Goal: Information Seeking & Learning: Find specific fact

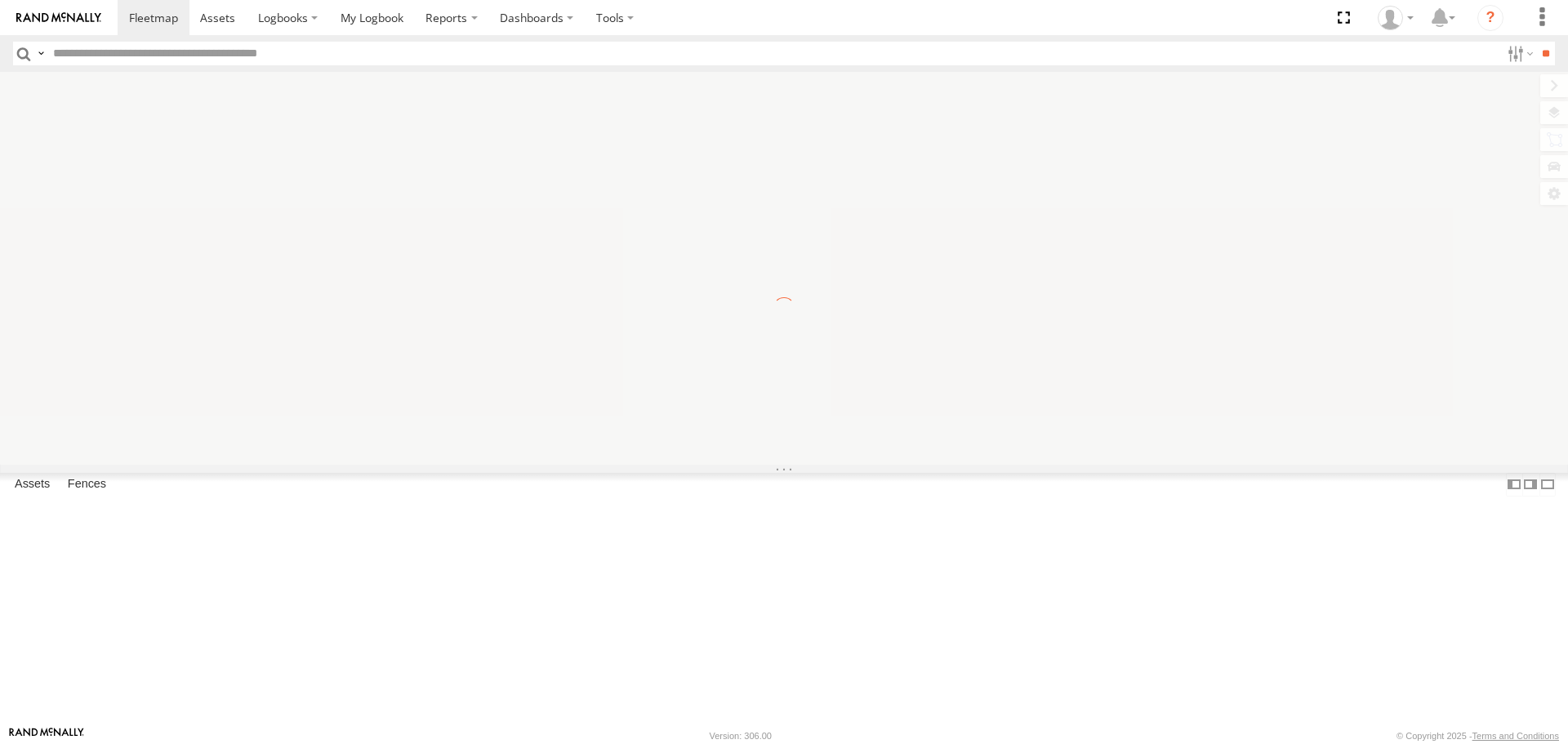
click at [84, 51] on input "text" at bounding box center [773, 53] width 1454 height 24
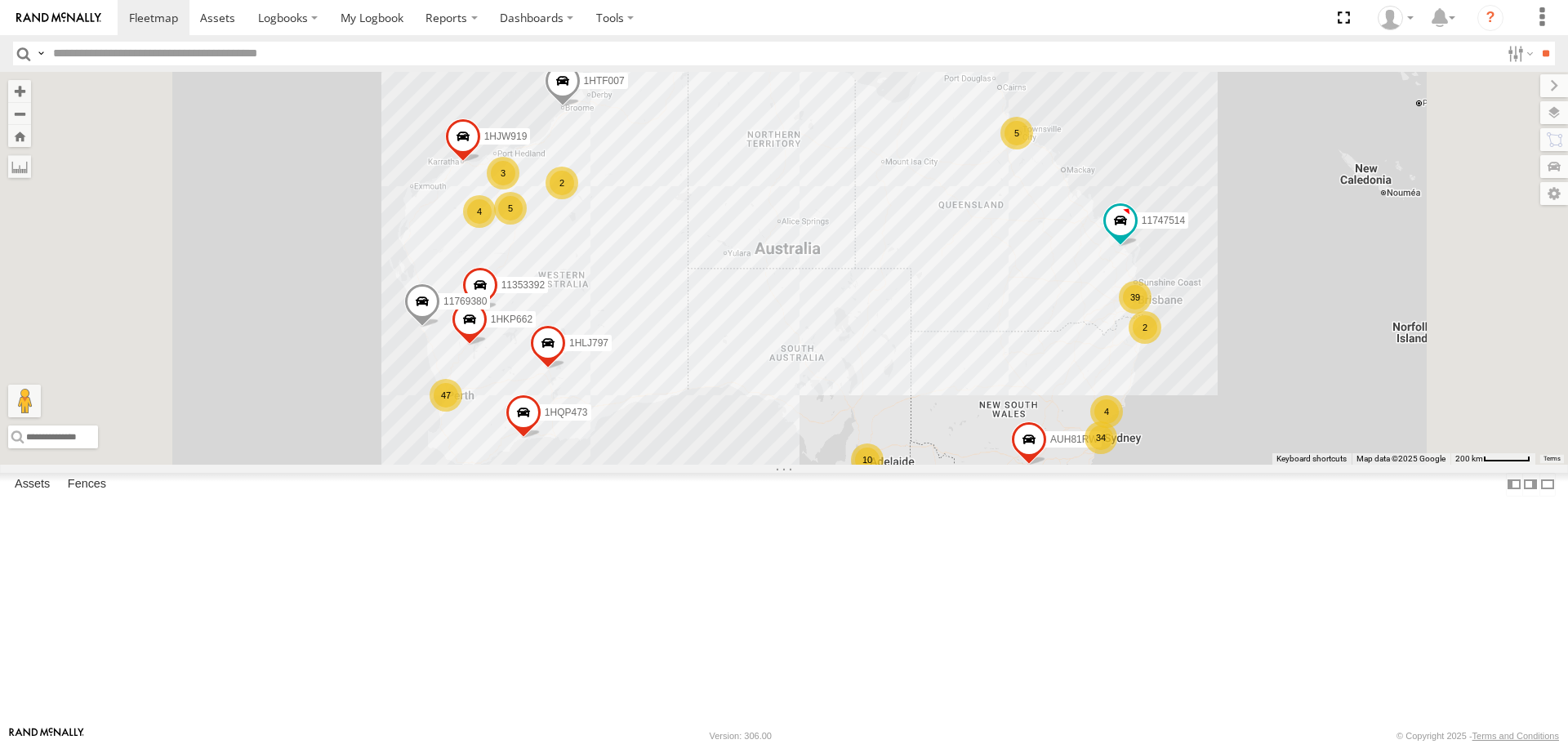
click at [199, 51] on input "text" at bounding box center [773, 53] width 1454 height 24
type input "******"
click at [1536, 42] on input "**" at bounding box center [1545, 53] width 18 height 24
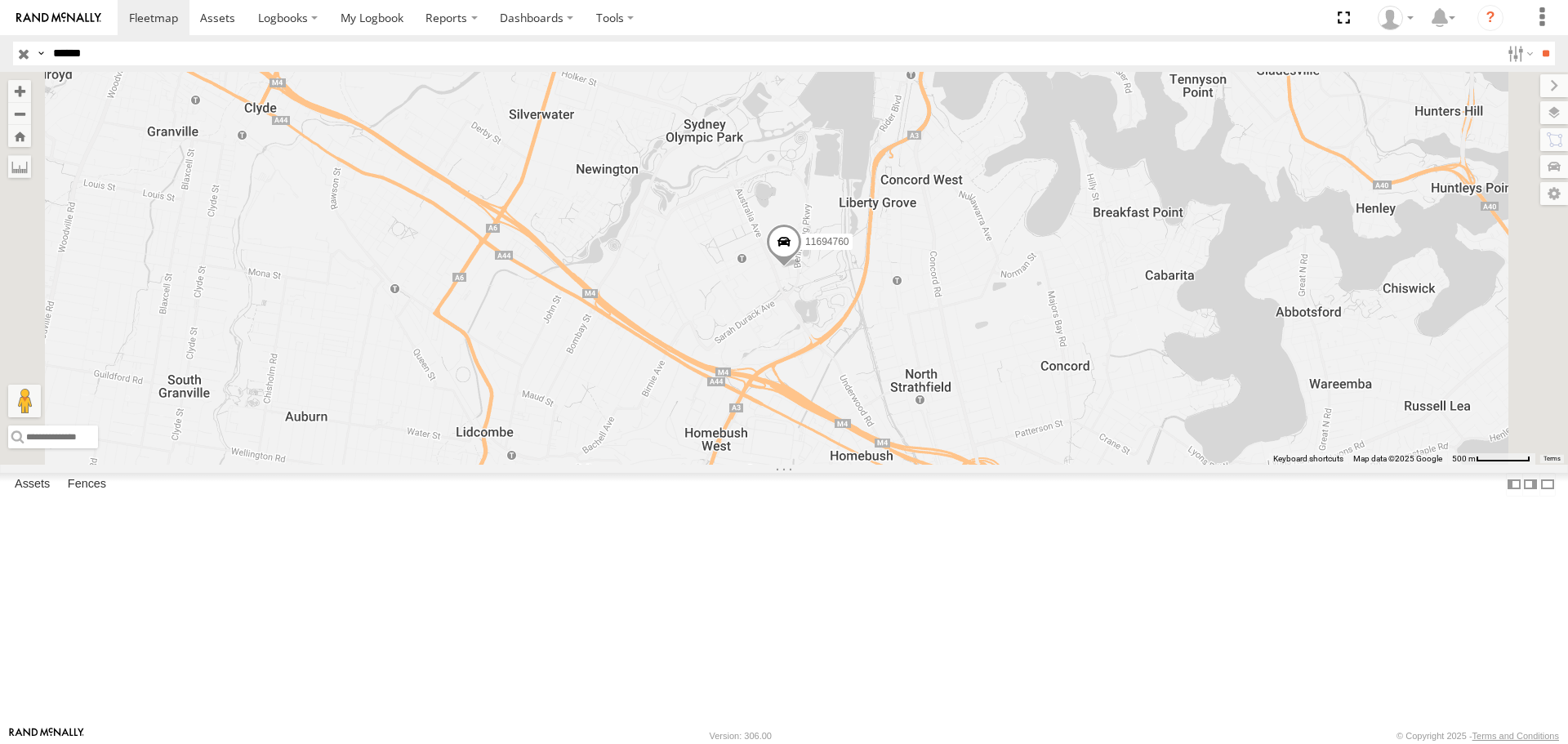
click at [802, 269] on span at bounding box center [784, 246] width 36 height 44
click at [0, 0] on div "11694760 ABG Australia Passenger Betty Cuthbert Ave Sydney Olympic Park -33.847…" at bounding box center [0, 0] width 0 height 0
click at [802, 269] on span at bounding box center [784, 246] width 36 height 44
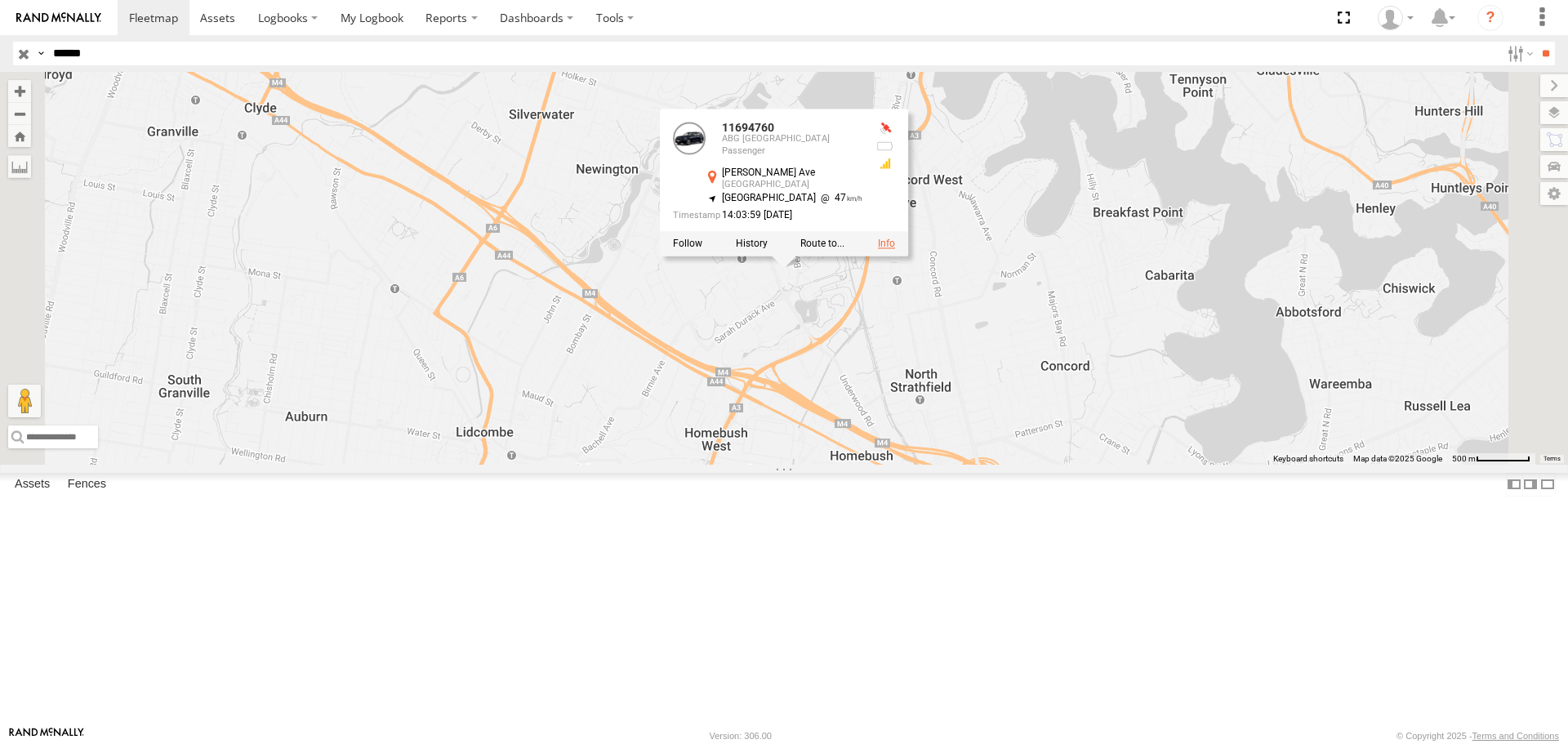
click at [895, 250] on link at bounding box center [887, 244] width 18 height 11
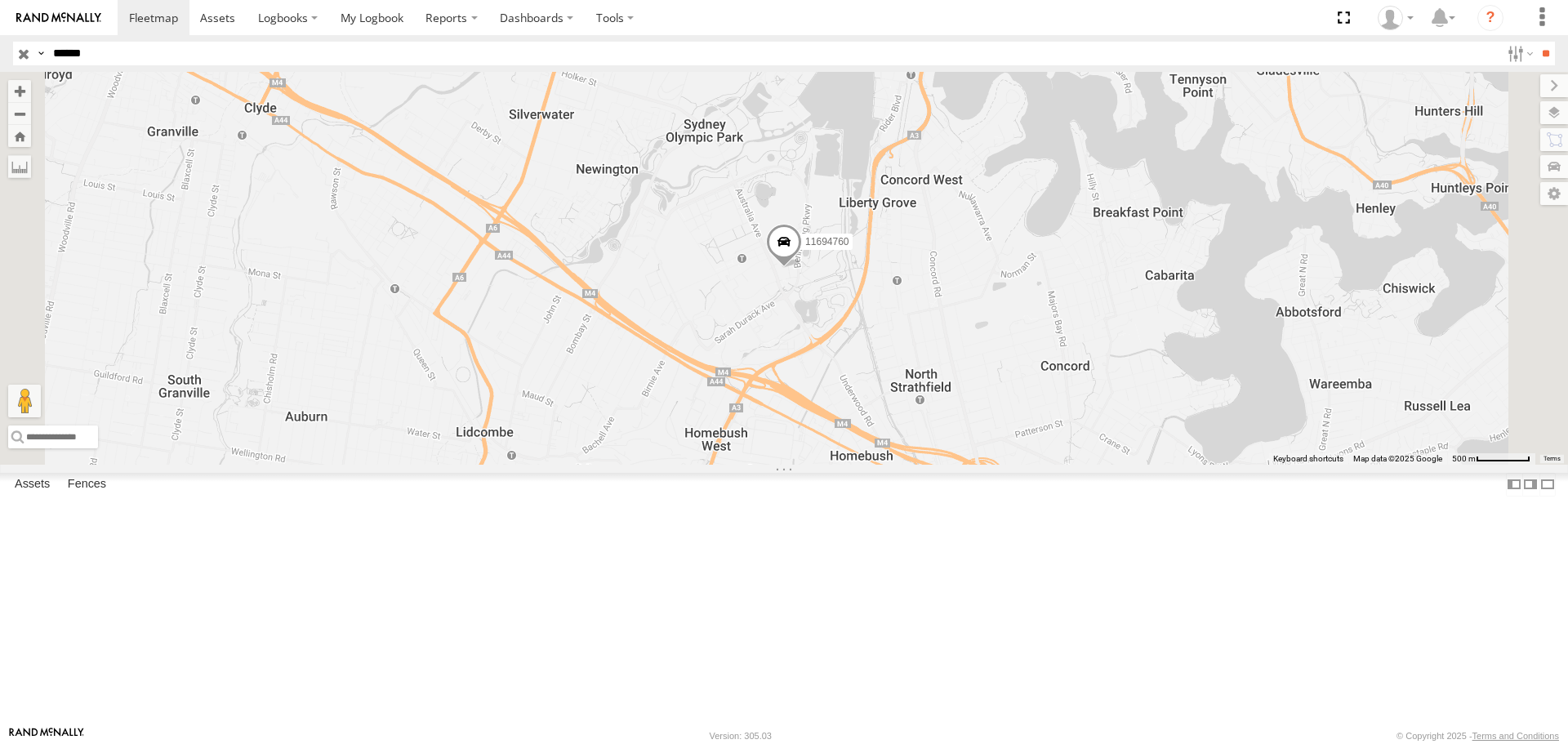
click at [802, 269] on span at bounding box center [784, 246] width 36 height 44
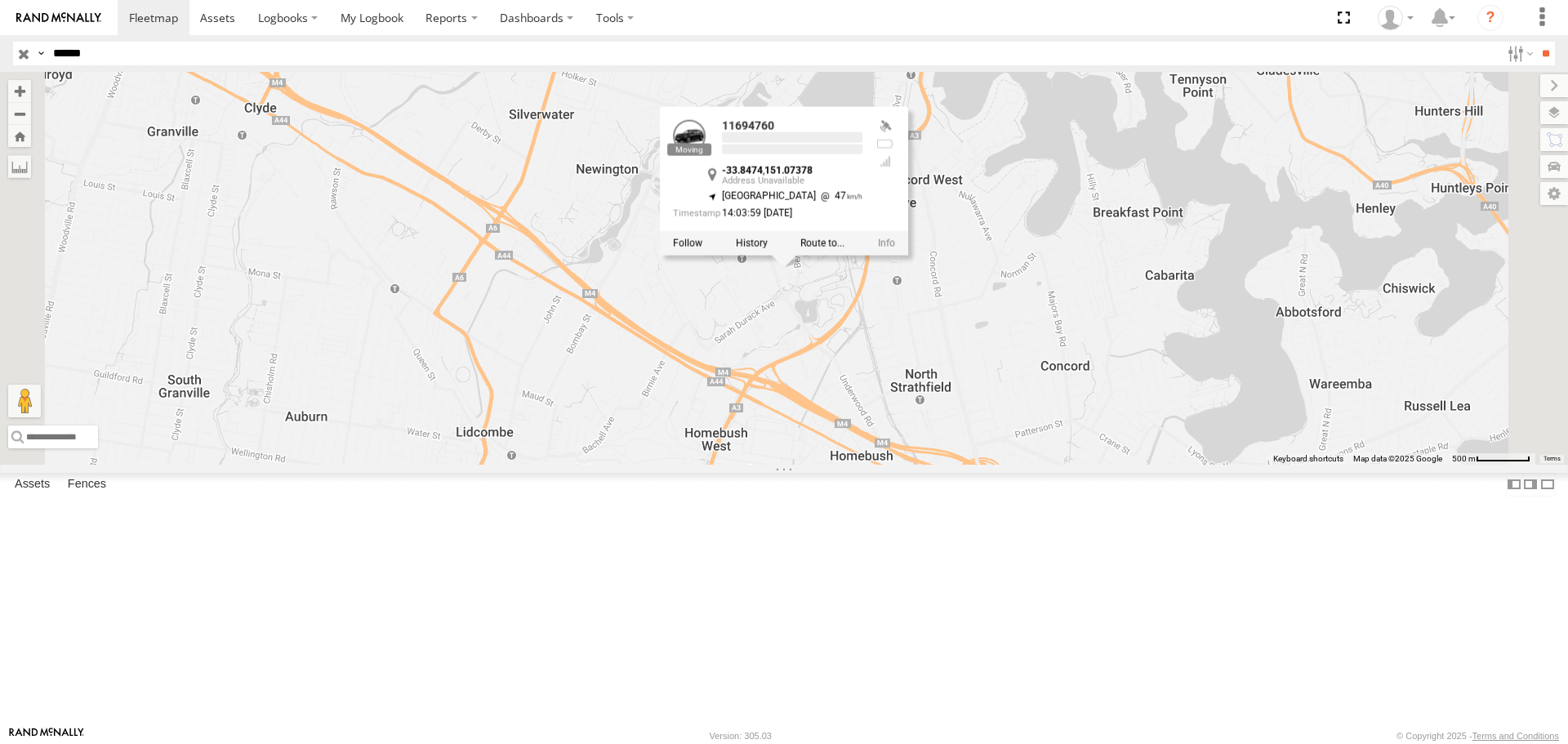
click at [908, 257] on div at bounding box center [784, 244] width 248 height 25
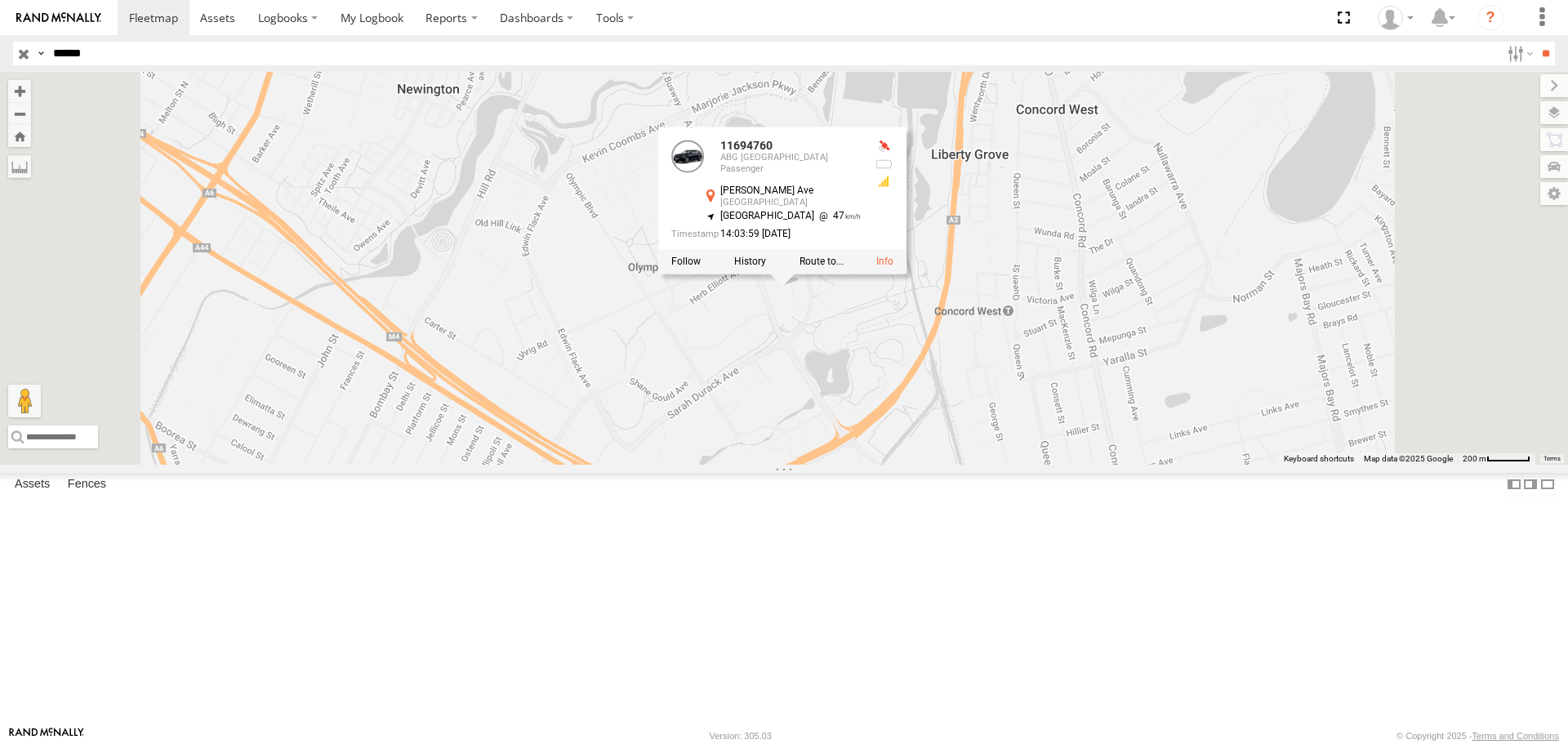
click at [906, 274] on div at bounding box center [782, 262] width 248 height 25
click at [701, 268] on label at bounding box center [686, 262] width 30 height 11
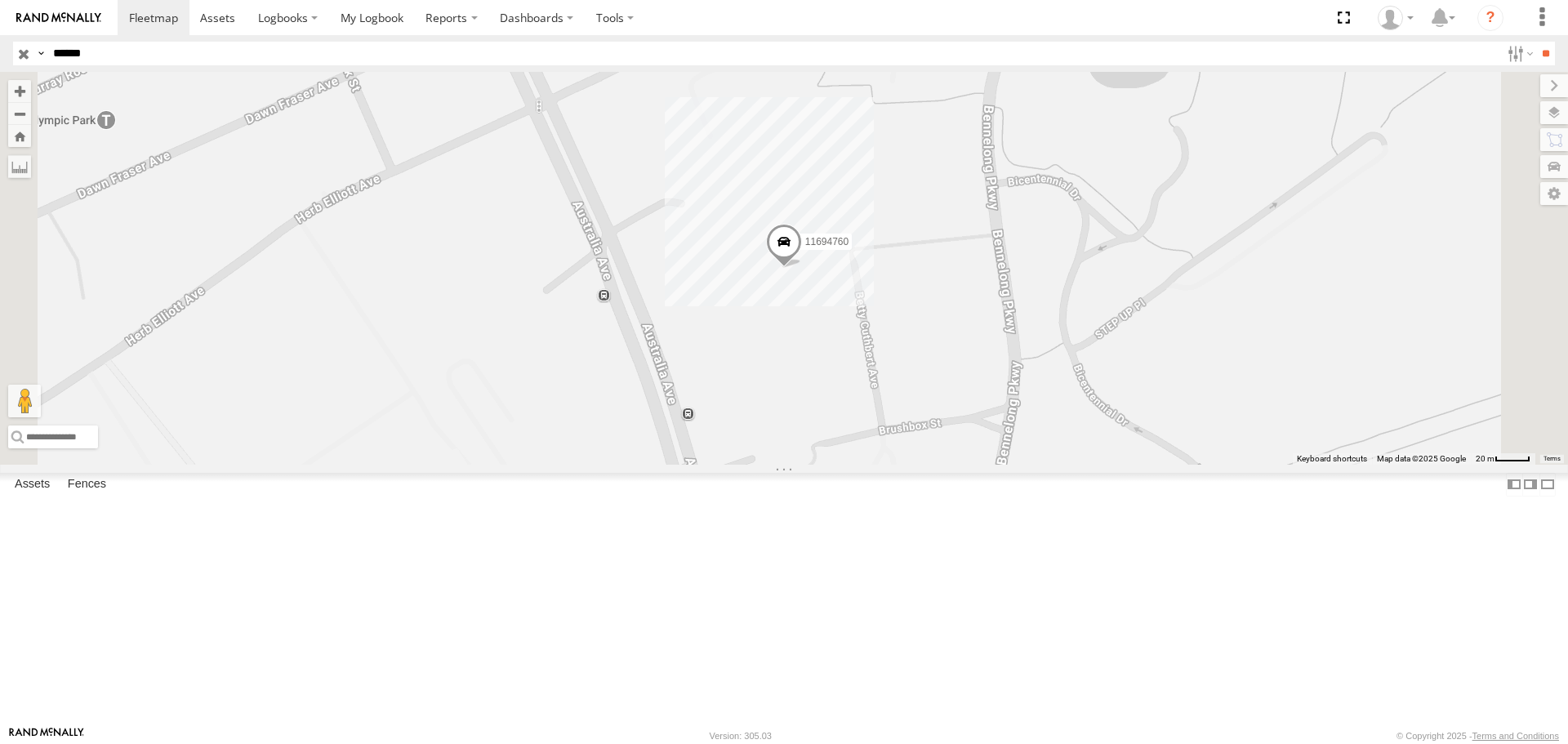
click at [802, 269] on span at bounding box center [784, 246] width 36 height 44
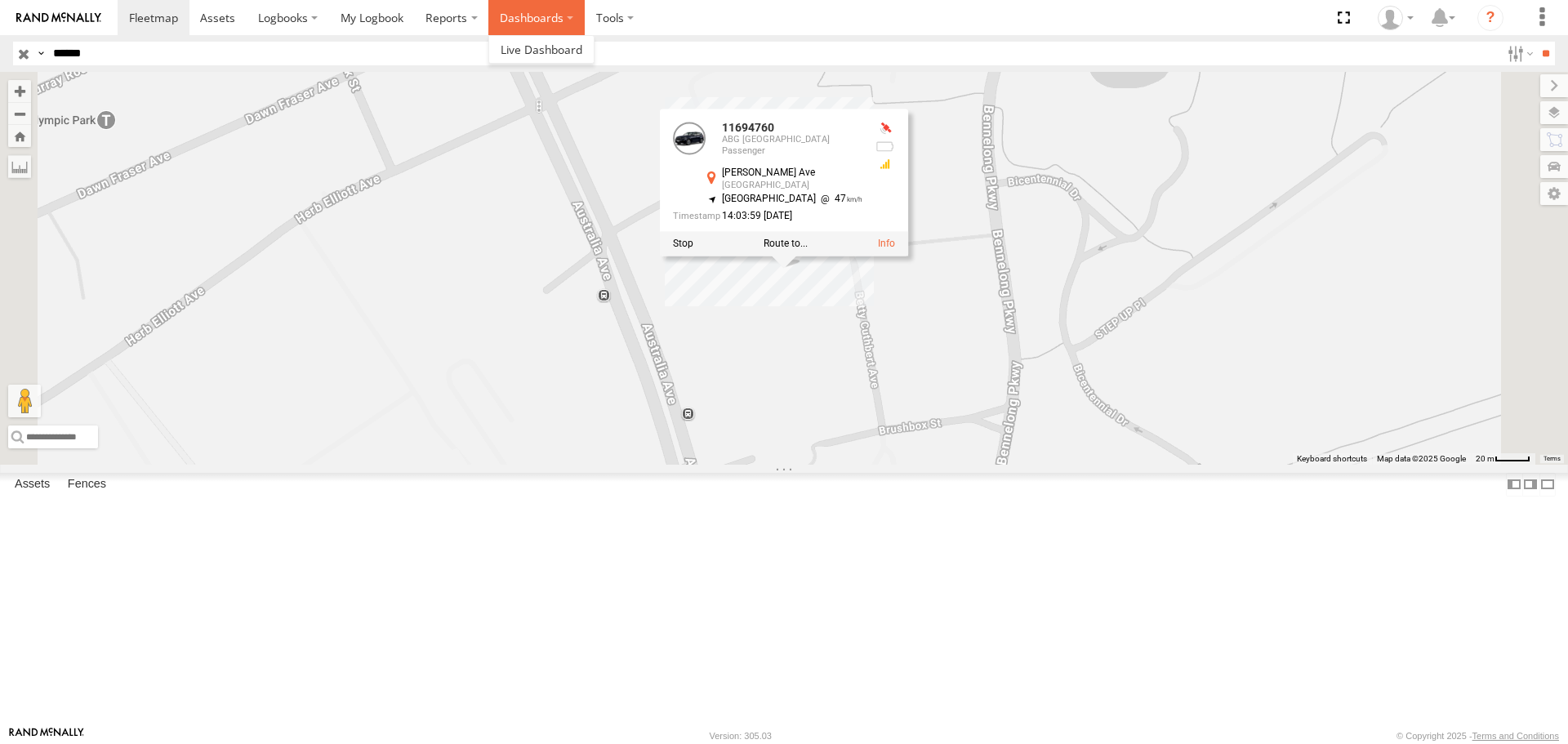
click at [515, 26] on label "Dashboards" at bounding box center [536, 18] width 96 height 35
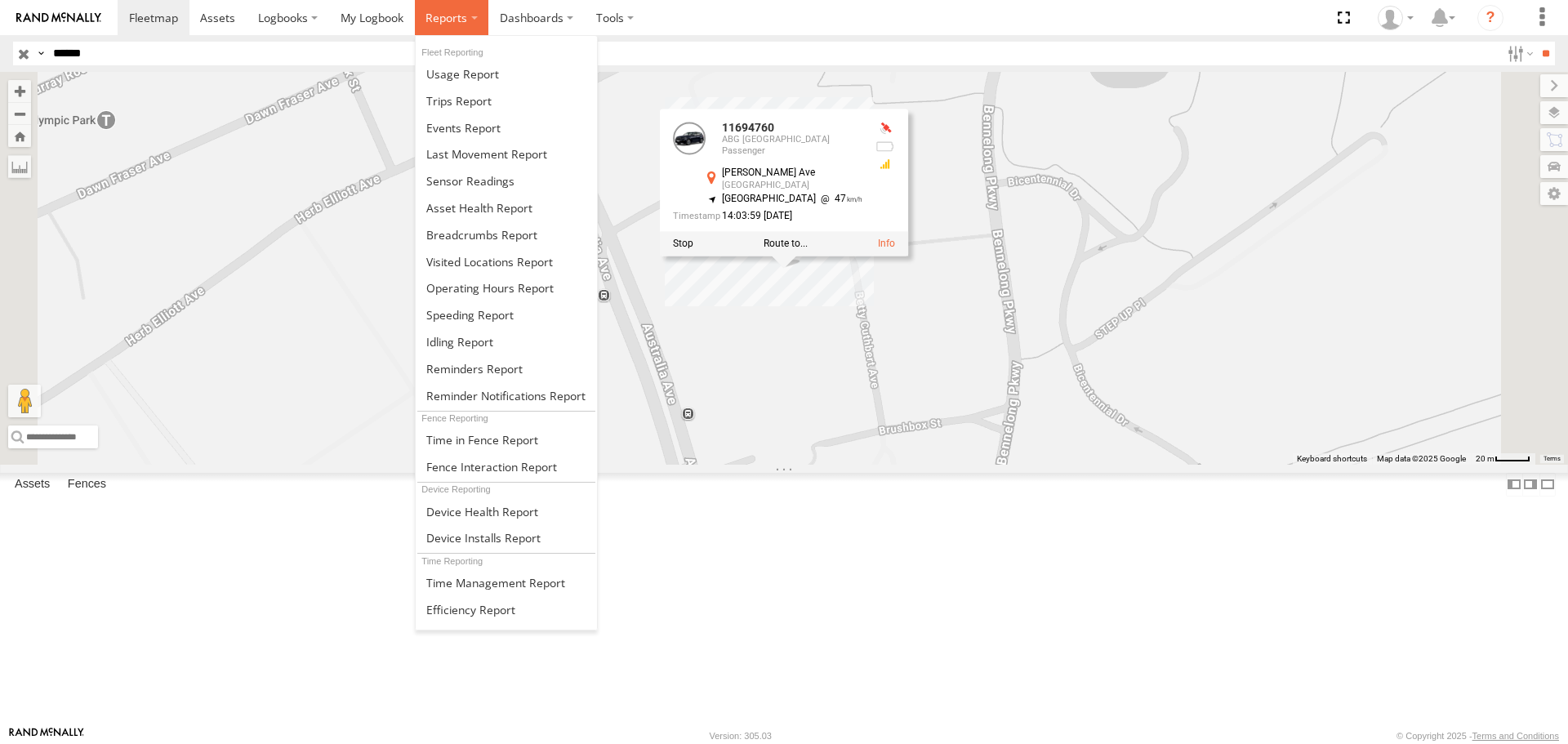
click at [457, 23] on span at bounding box center [446, 18] width 42 height 16
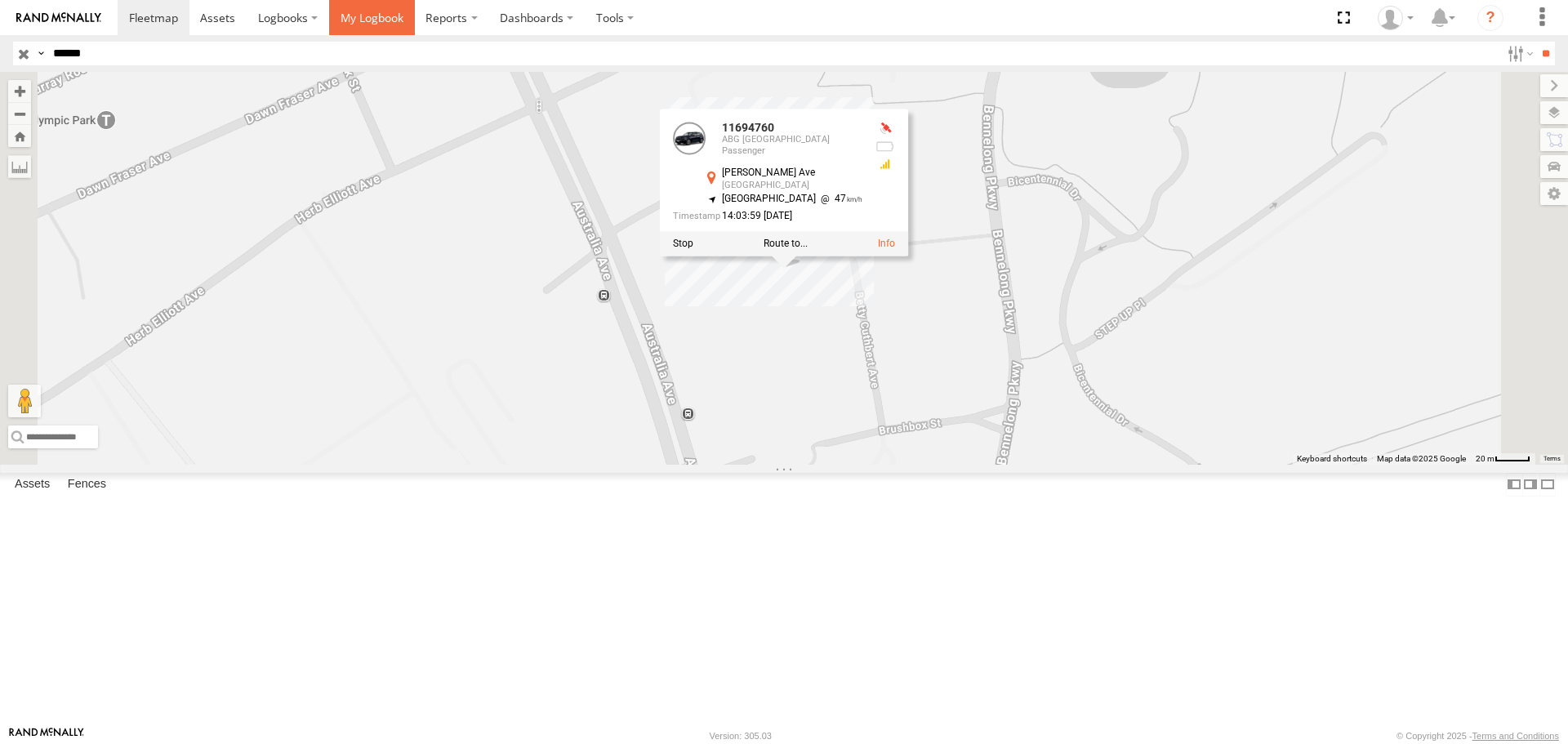
click at [398, 15] on span at bounding box center [372, 18] width 63 height 16
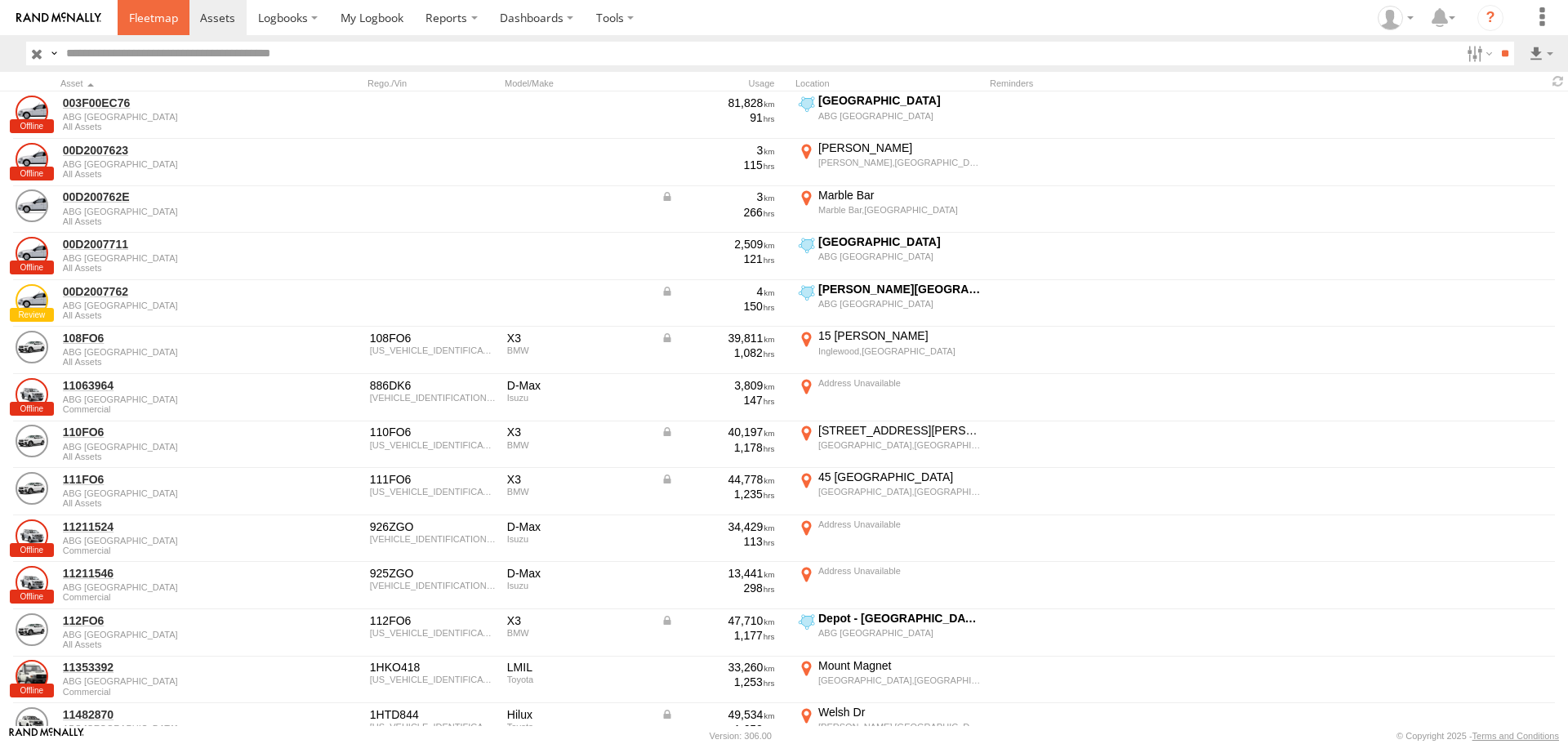
click at [160, 17] on span at bounding box center [153, 18] width 49 height 16
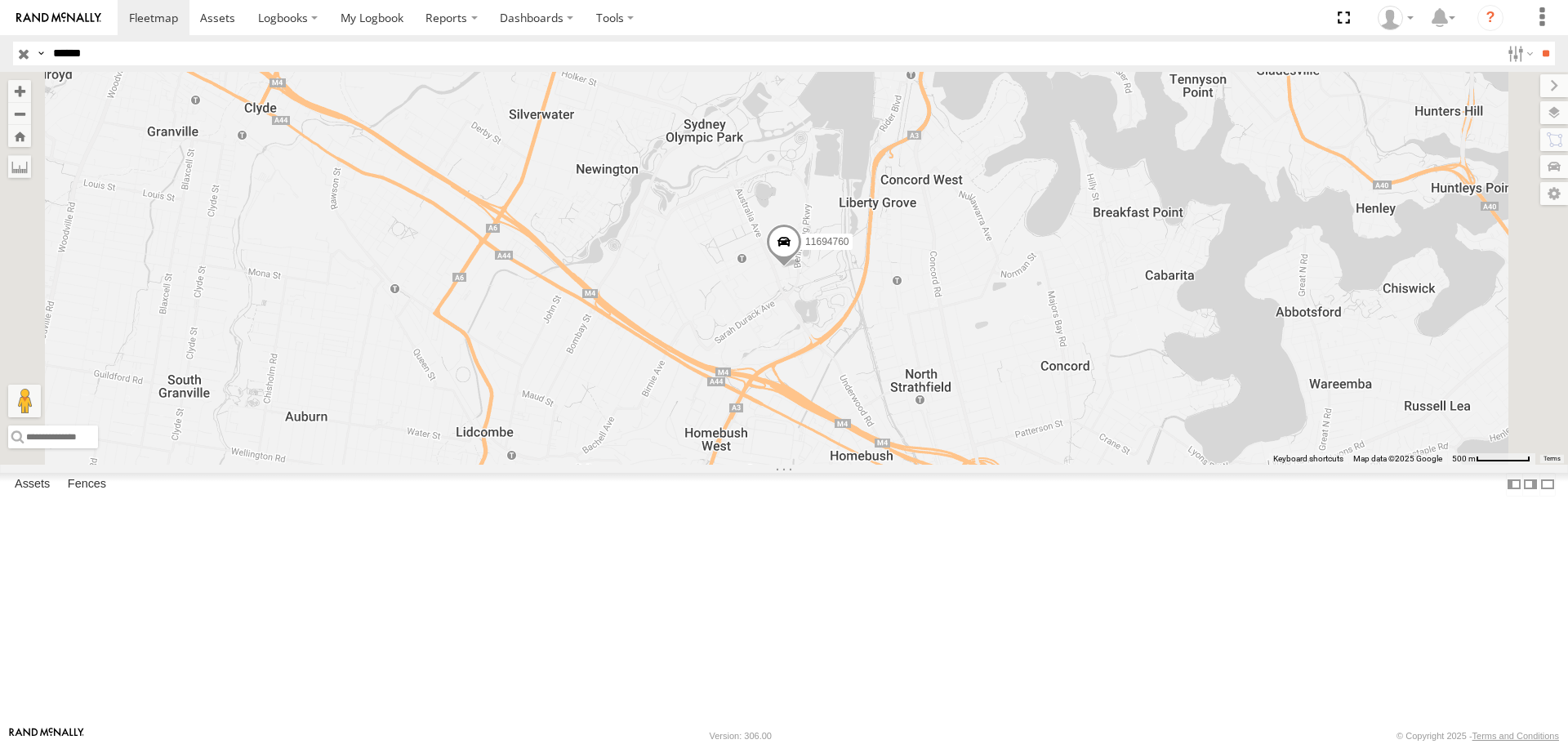
click at [0, 0] on span at bounding box center [0, 0] width 0 height 0
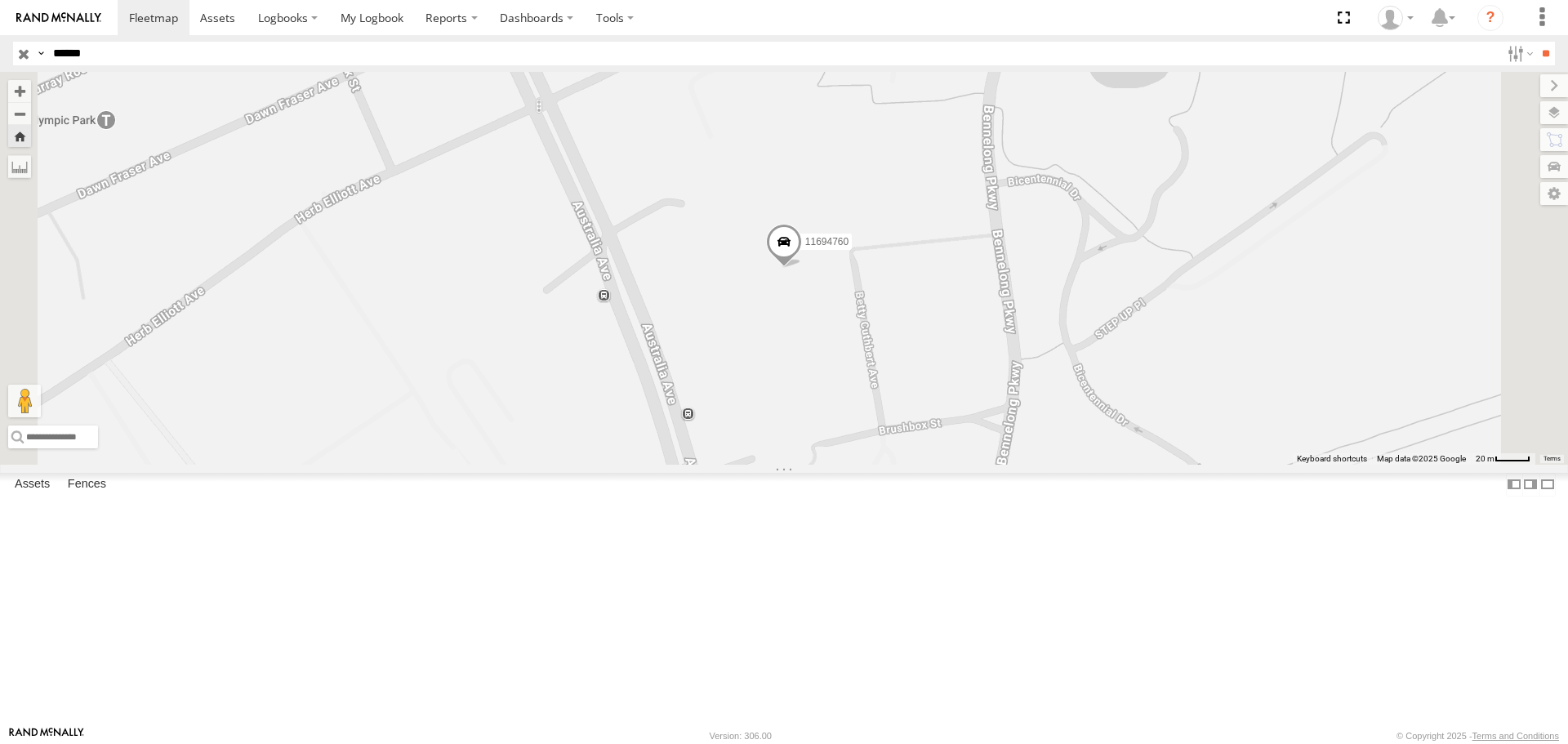
click at [802, 269] on span at bounding box center [784, 246] width 36 height 44
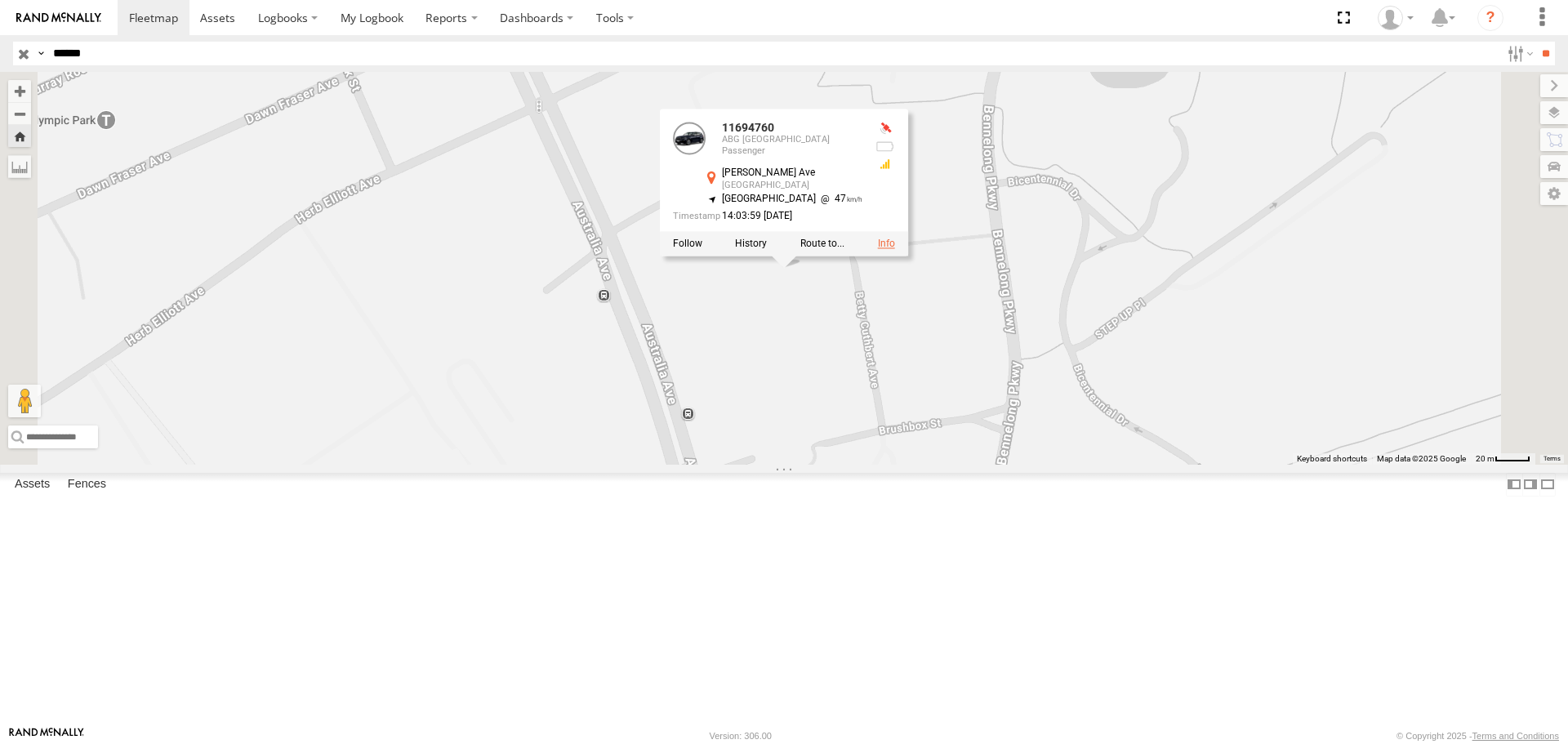
click at [895, 250] on link at bounding box center [887, 244] width 18 height 11
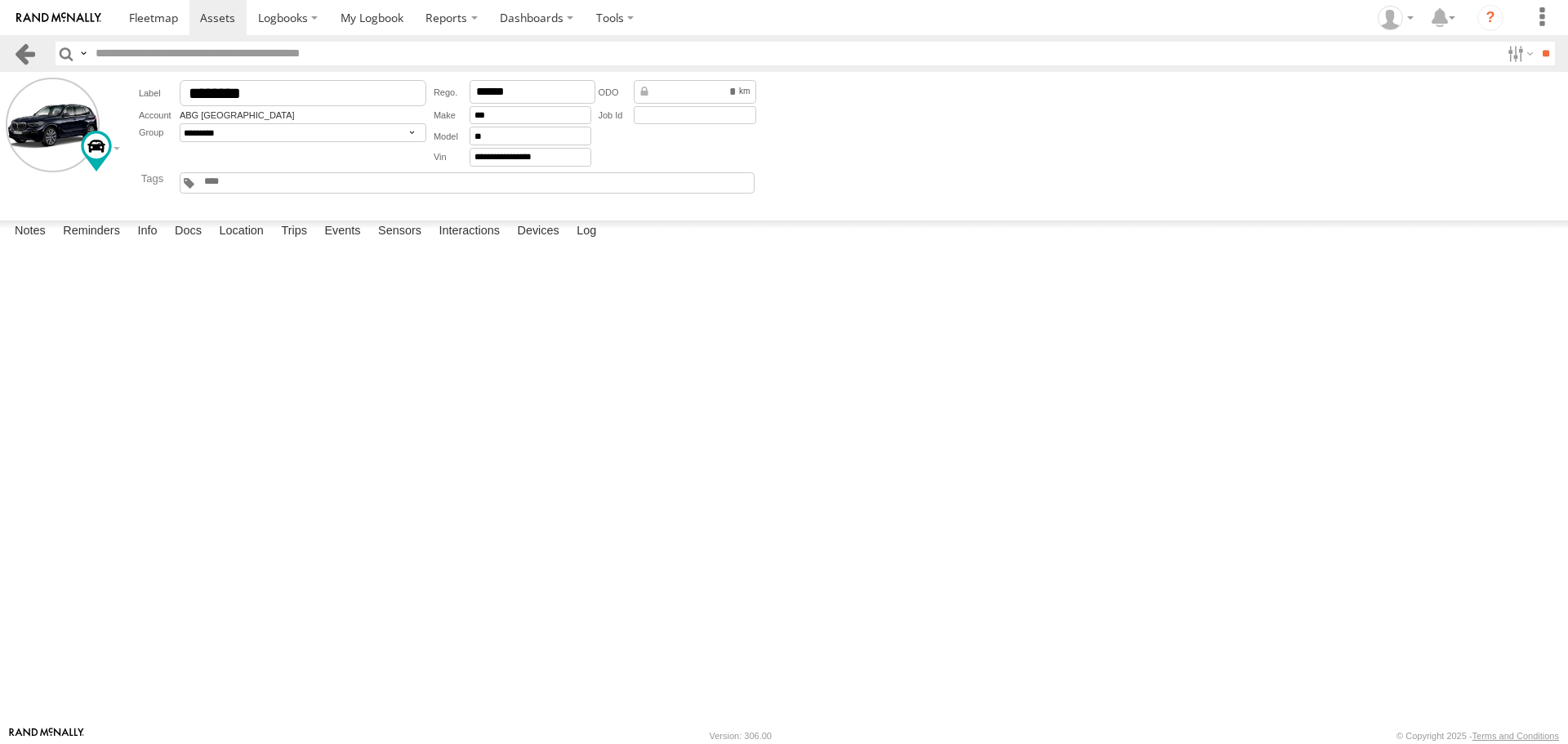
click at [29, 47] on link at bounding box center [25, 53] width 24 height 24
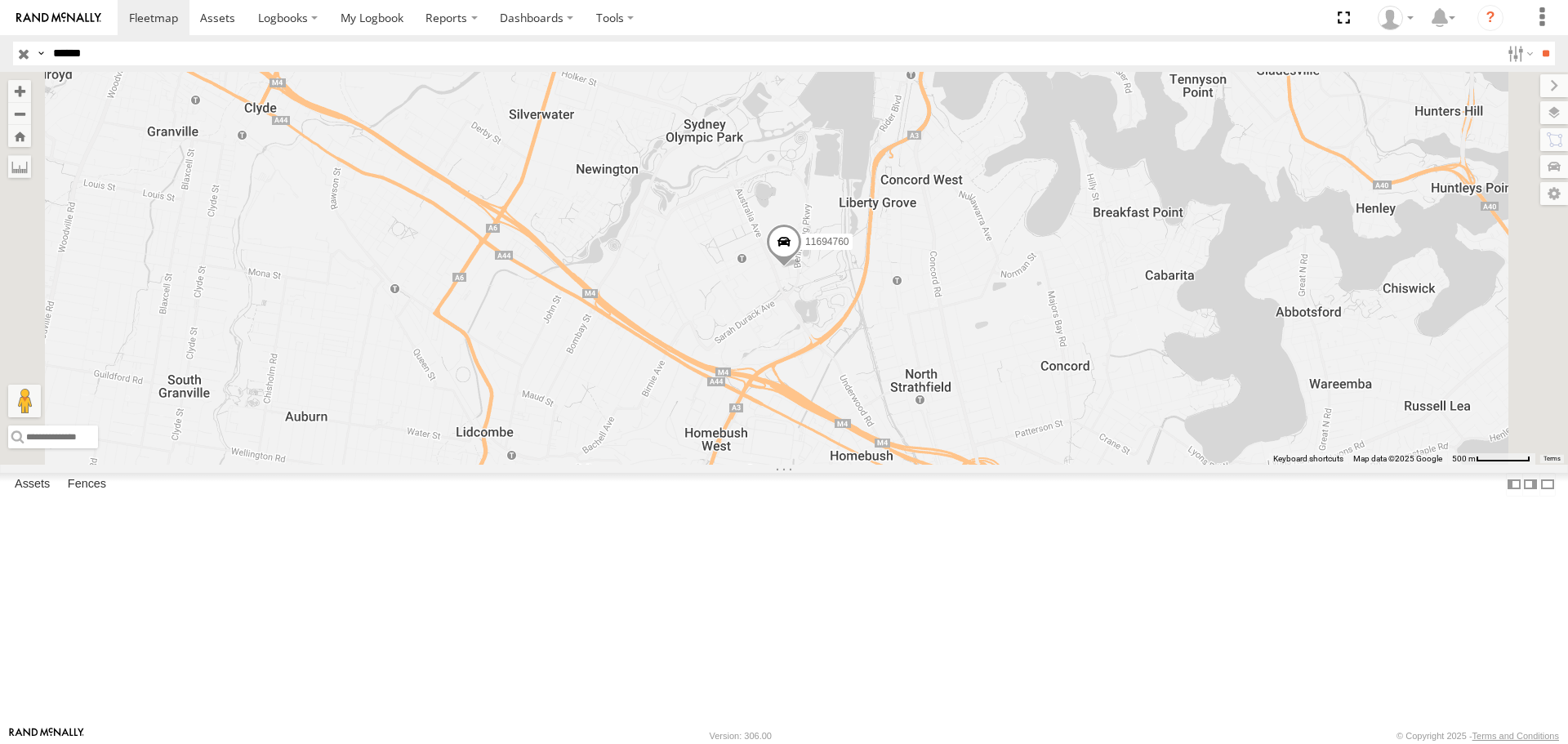
click at [802, 269] on span at bounding box center [784, 246] width 36 height 44
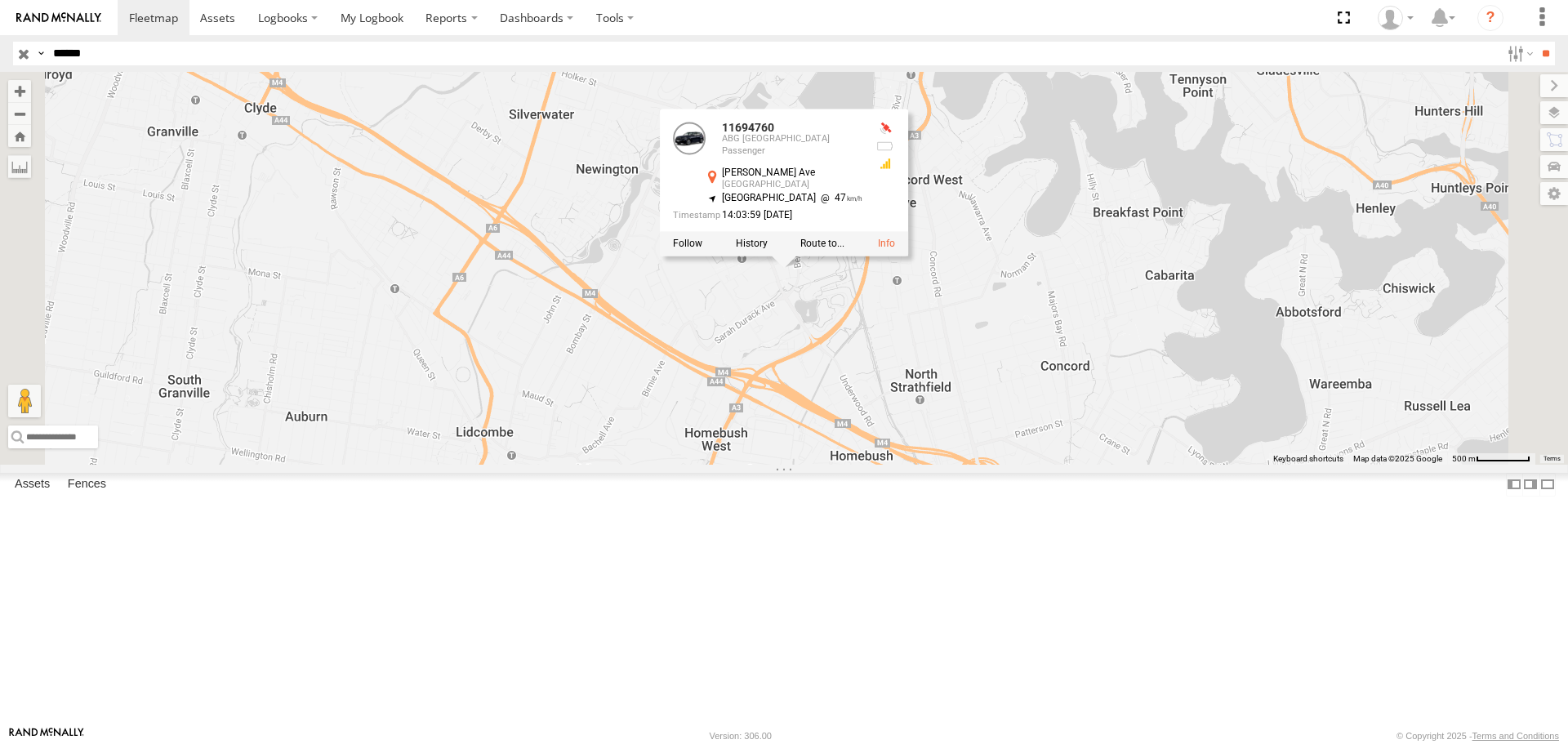
click at [1048, 430] on div "11694760 11694760 ABG Australia Passenger Betty Cuthbert Ave Sydney Olympic Par…" at bounding box center [784, 267] width 1568 height 392
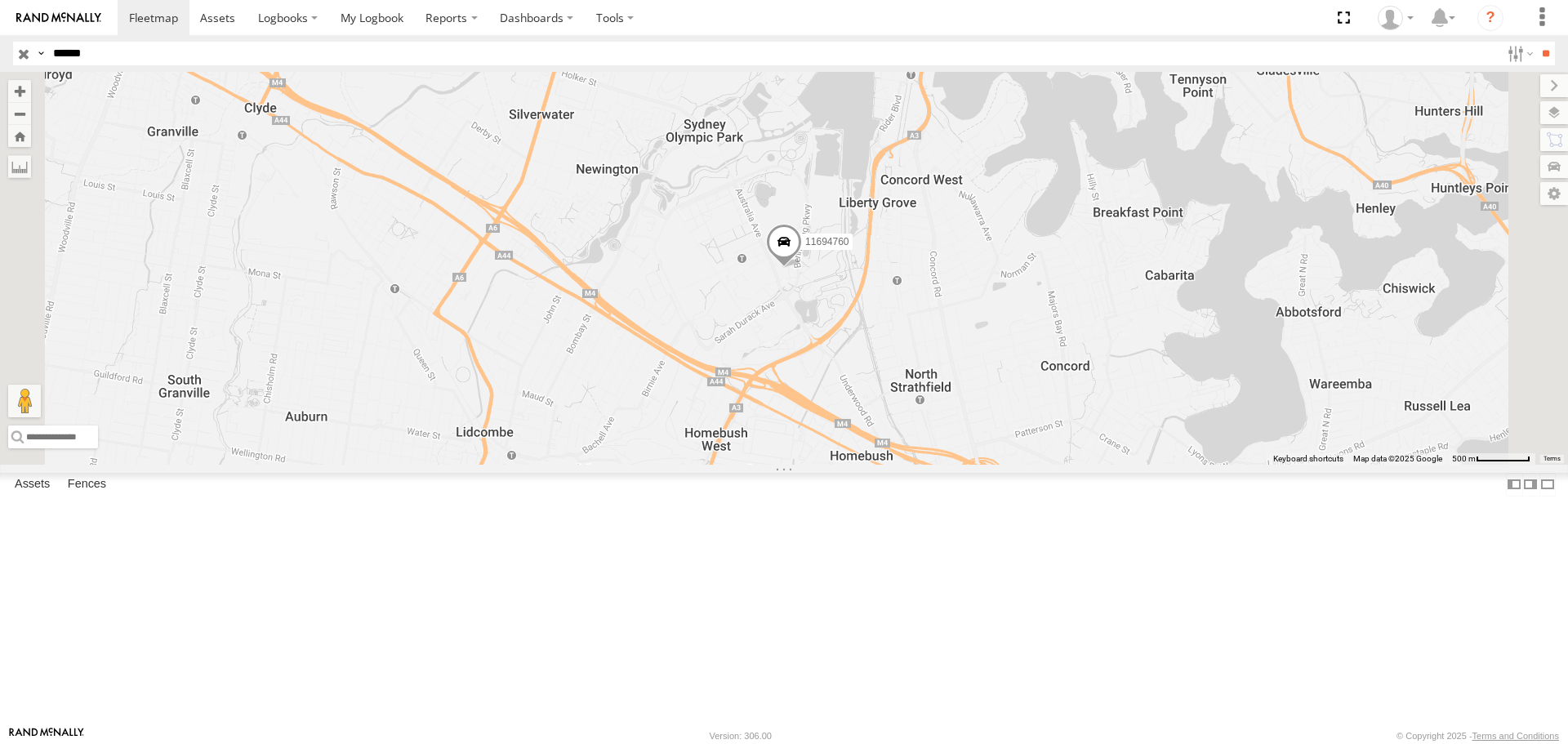
click at [802, 269] on span at bounding box center [784, 246] width 36 height 44
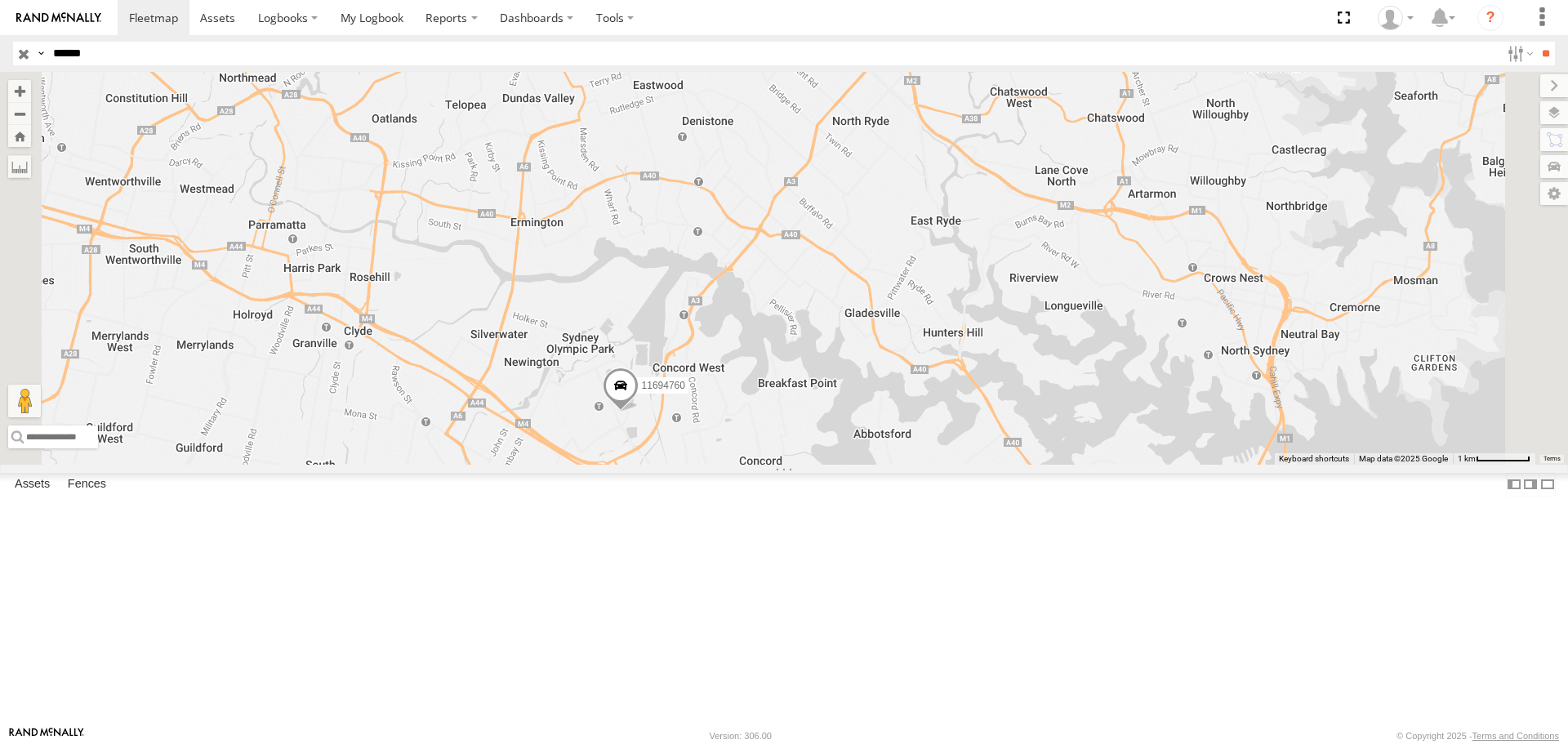
click at [639, 412] on span at bounding box center [621, 389] width 36 height 44
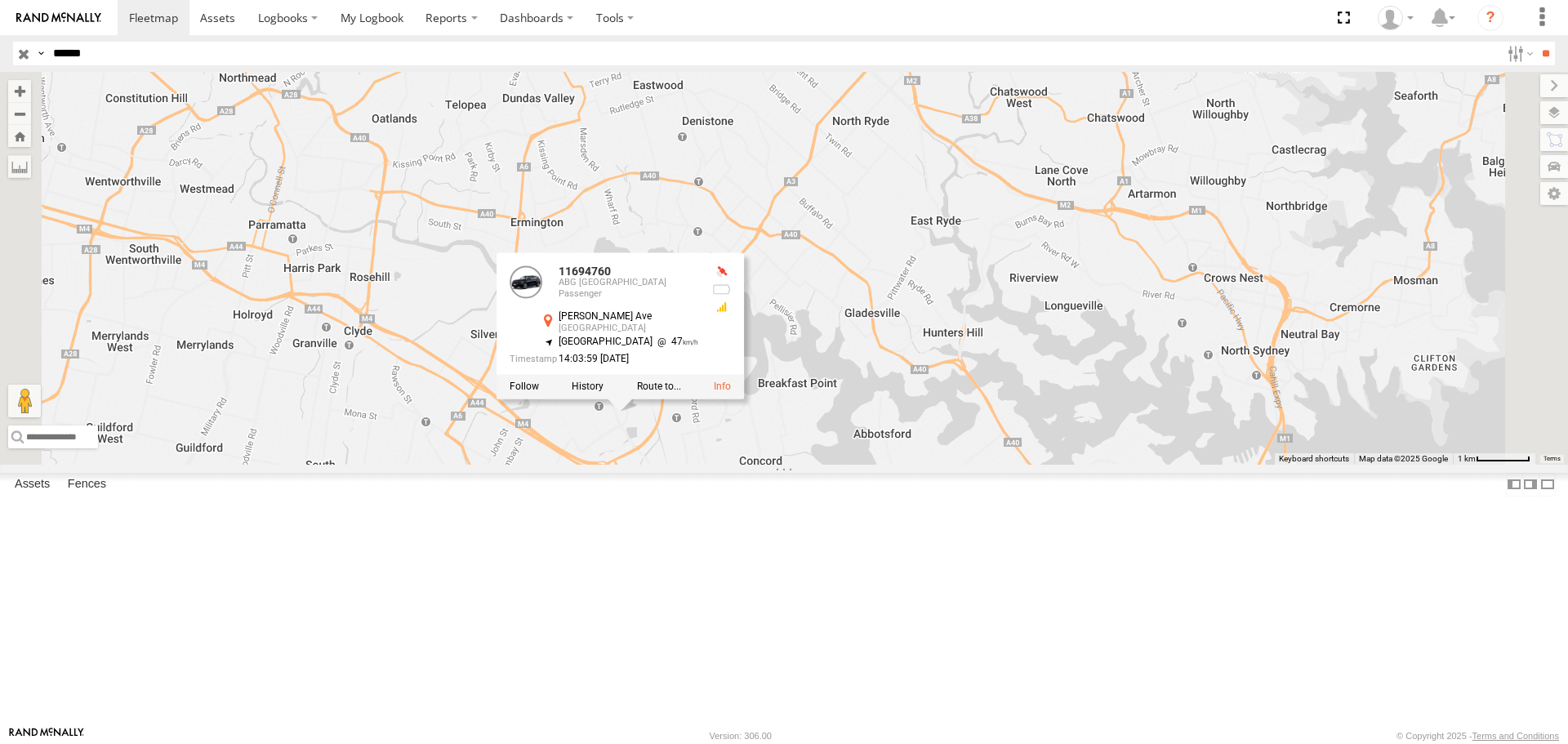
click at [745, 400] on div at bounding box center [621, 387] width 248 height 25
click at [731, 393] on link at bounding box center [722, 386] width 18 height 11
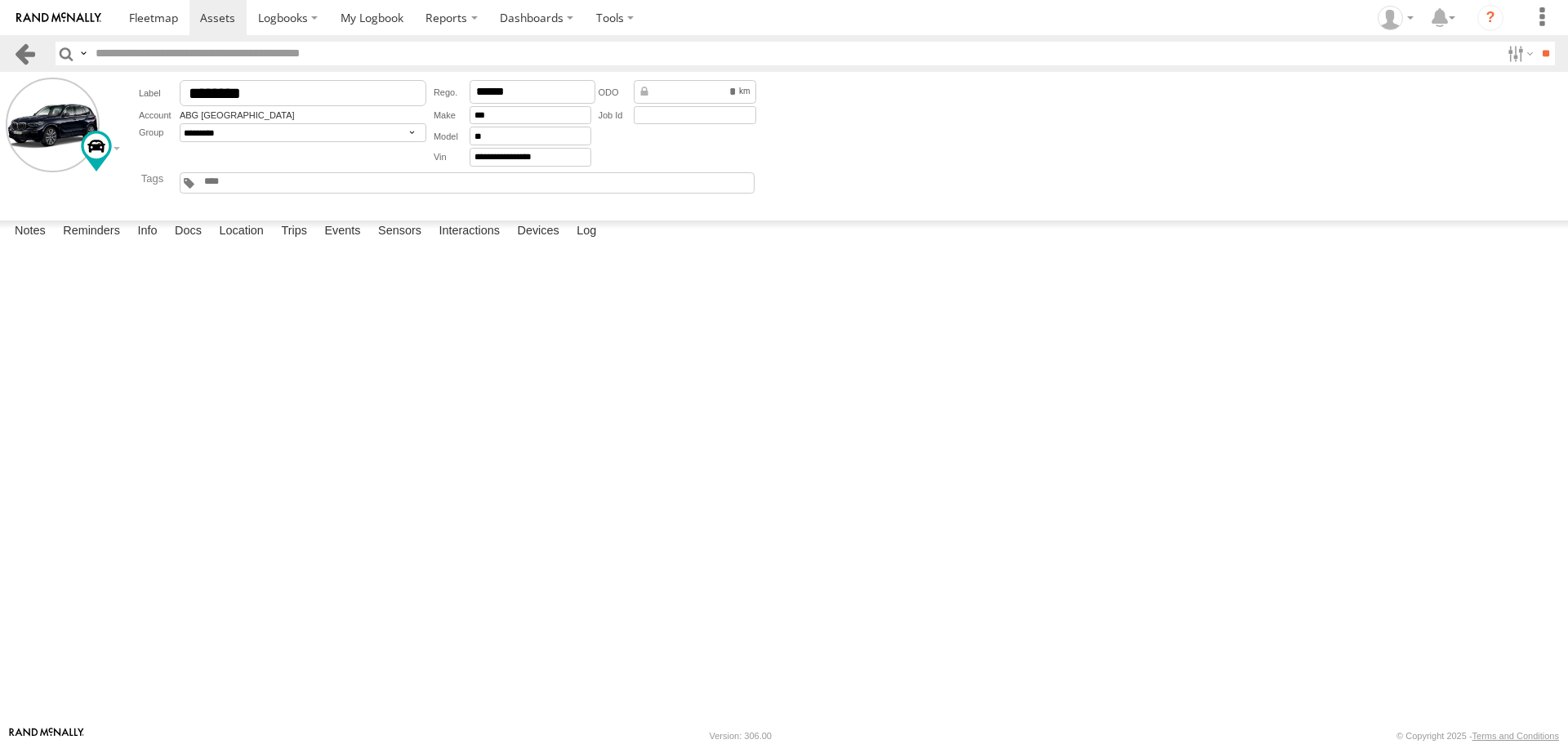
click at [18, 46] on link at bounding box center [25, 53] width 24 height 24
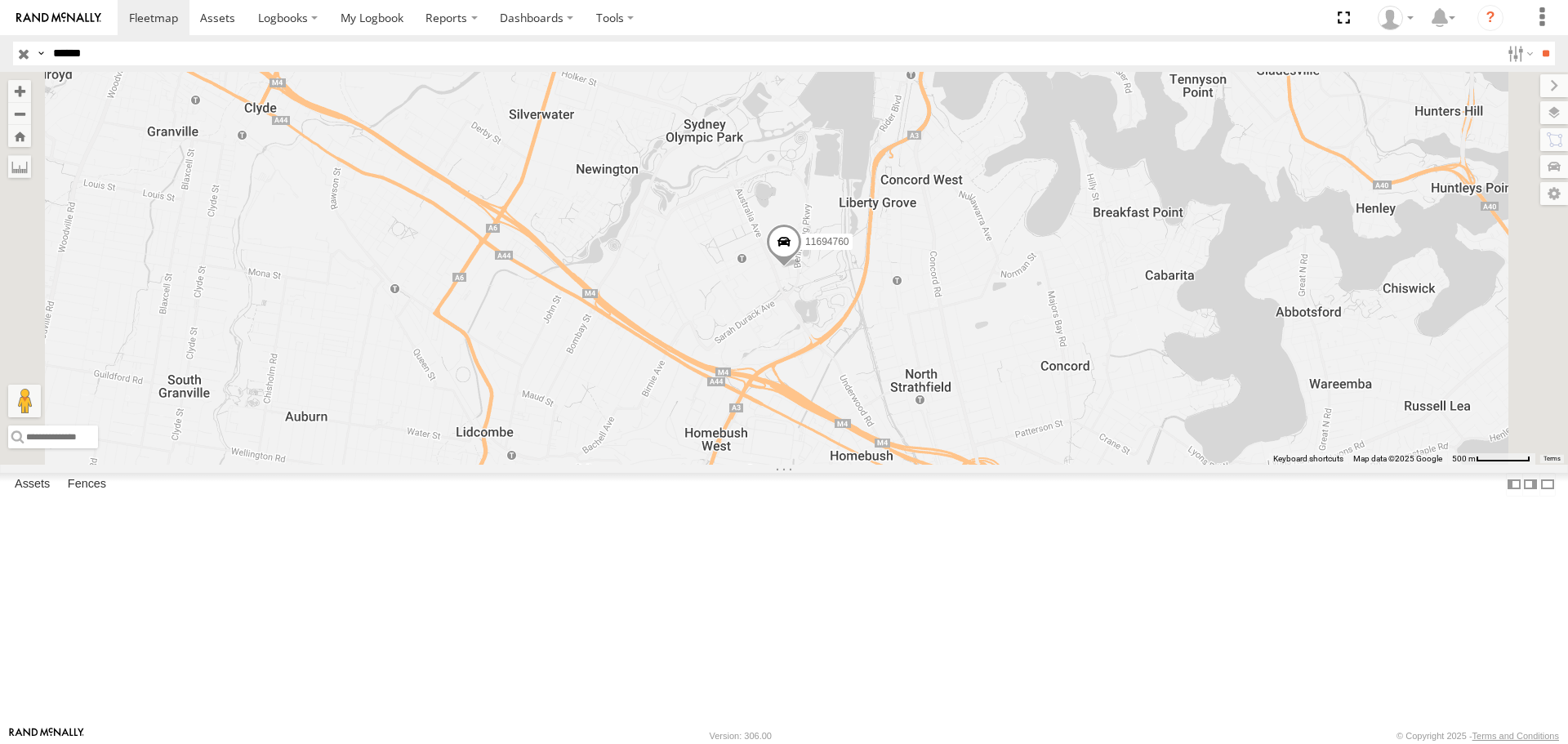
click at [802, 269] on span at bounding box center [784, 246] width 36 height 44
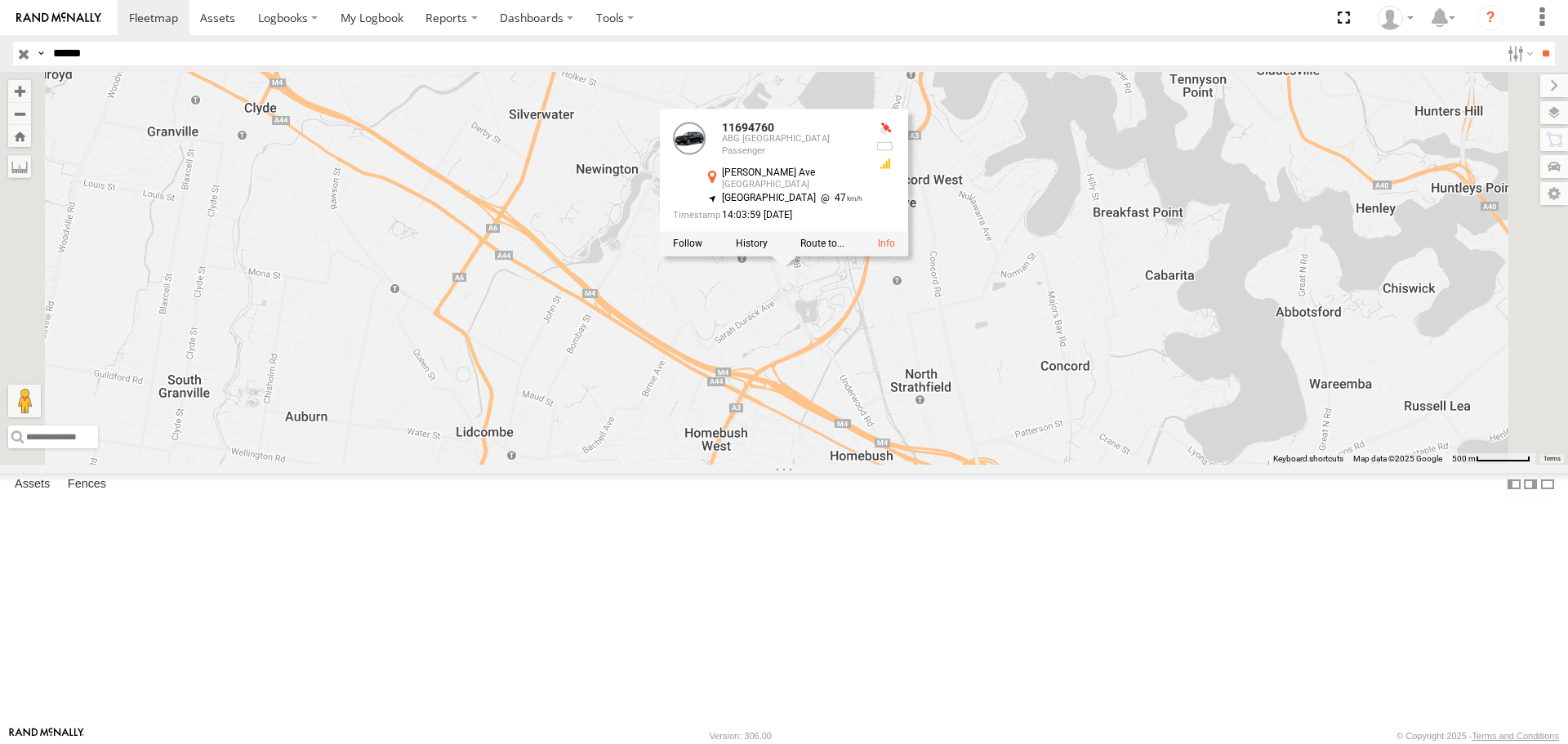
click at [816, 204] on span "[GEOGRAPHIC_DATA]" at bounding box center [769, 198] width 94 height 11
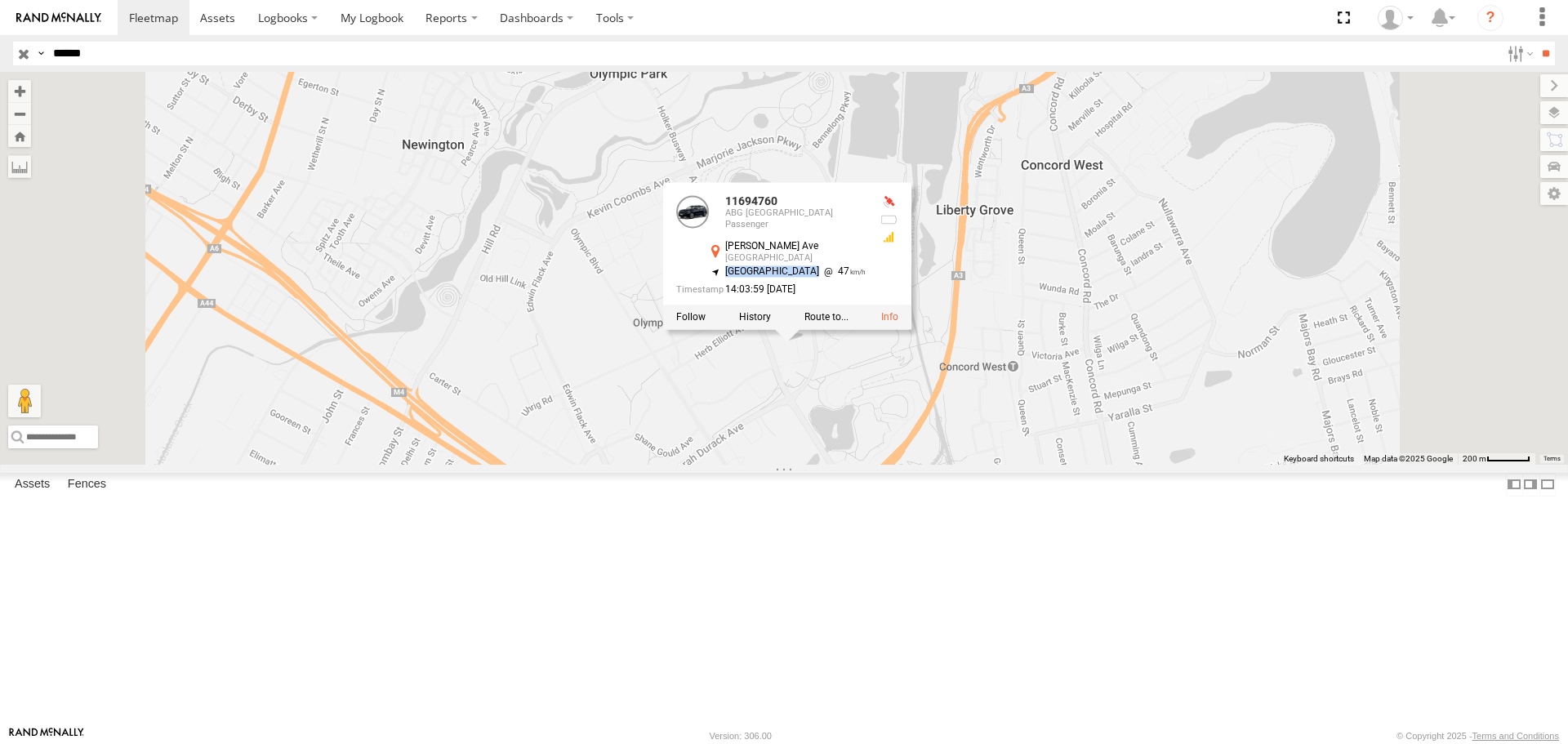
click at [819, 278] on span "[GEOGRAPHIC_DATA]" at bounding box center [771, 272] width 94 height 11
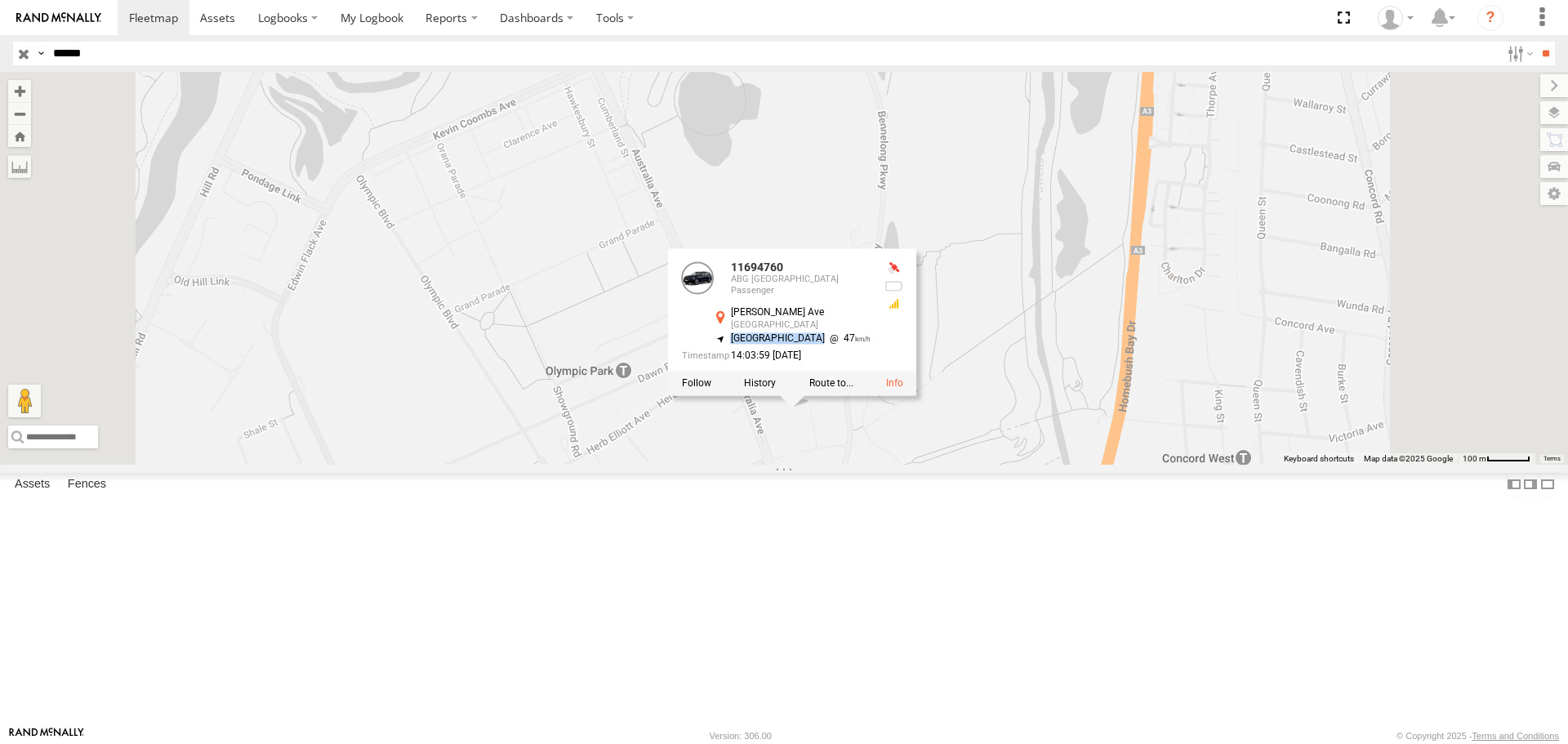
click at [825, 344] on span "[GEOGRAPHIC_DATA]" at bounding box center [777, 337] width 94 height 11
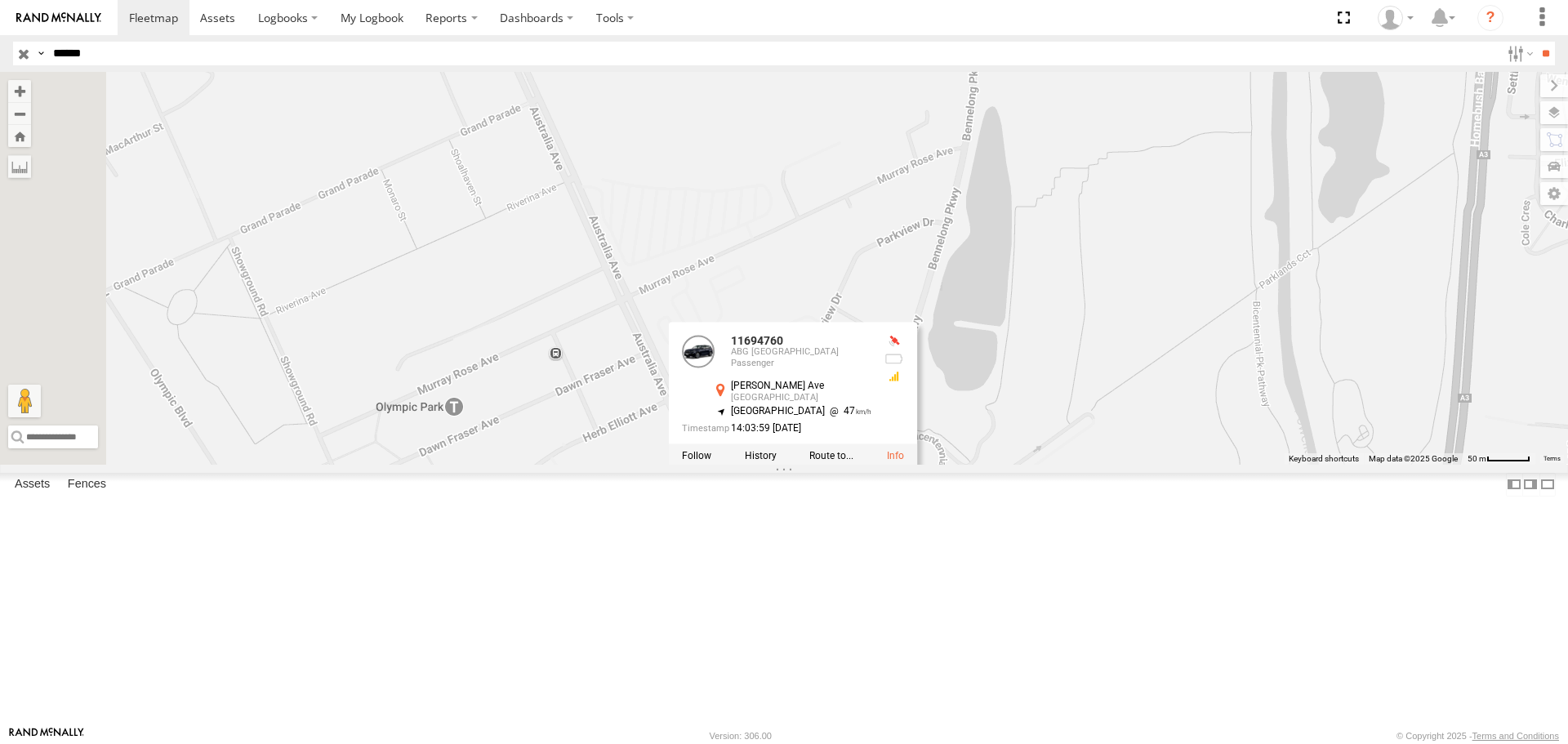
click at [917, 469] on div at bounding box center [792, 457] width 248 height 25
click at [105, 46] on input "******" at bounding box center [773, 53] width 1454 height 24
type input "******"
click at [1536, 42] on input "**" at bounding box center [1545, 53] width 18 height 24
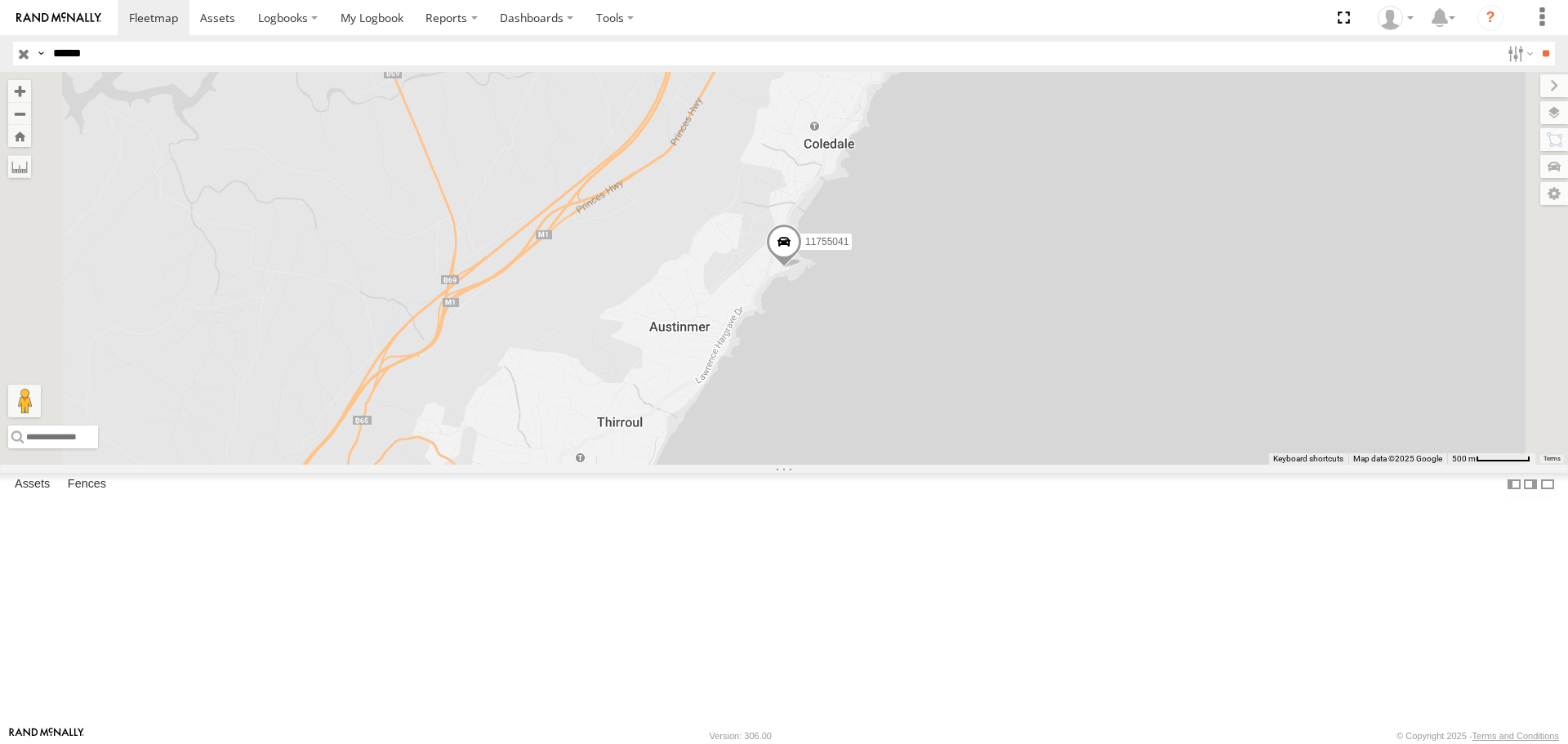
click at [0, 0] on div "ABG [GEOGRAPHIC_DATA]" at bounding box center [0, 0] width 0 height 0
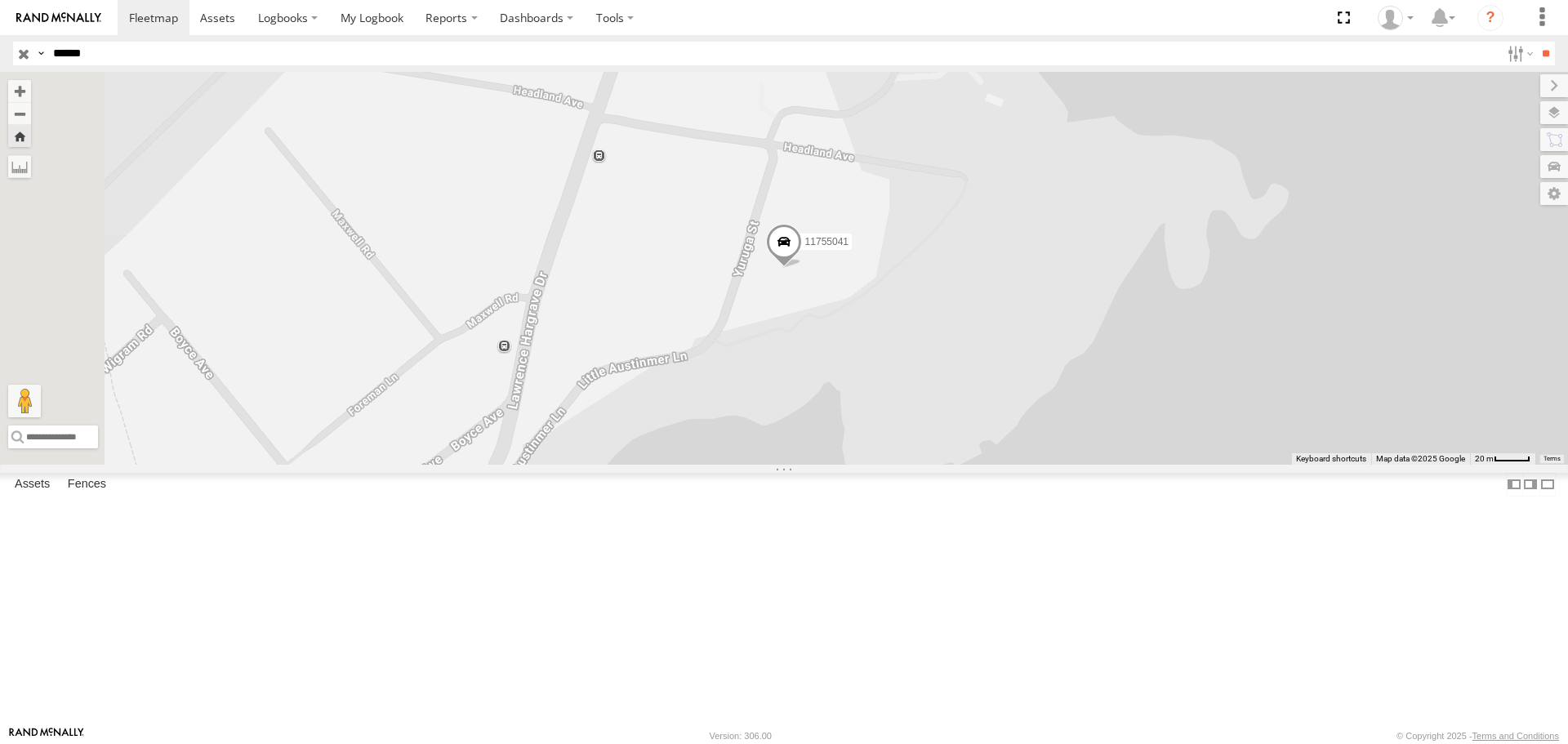
click at [802, 269] on span at bounding box center [784, 246] width 36 height 44
